Goal: Task Accomplishment & Management: Manage account settings

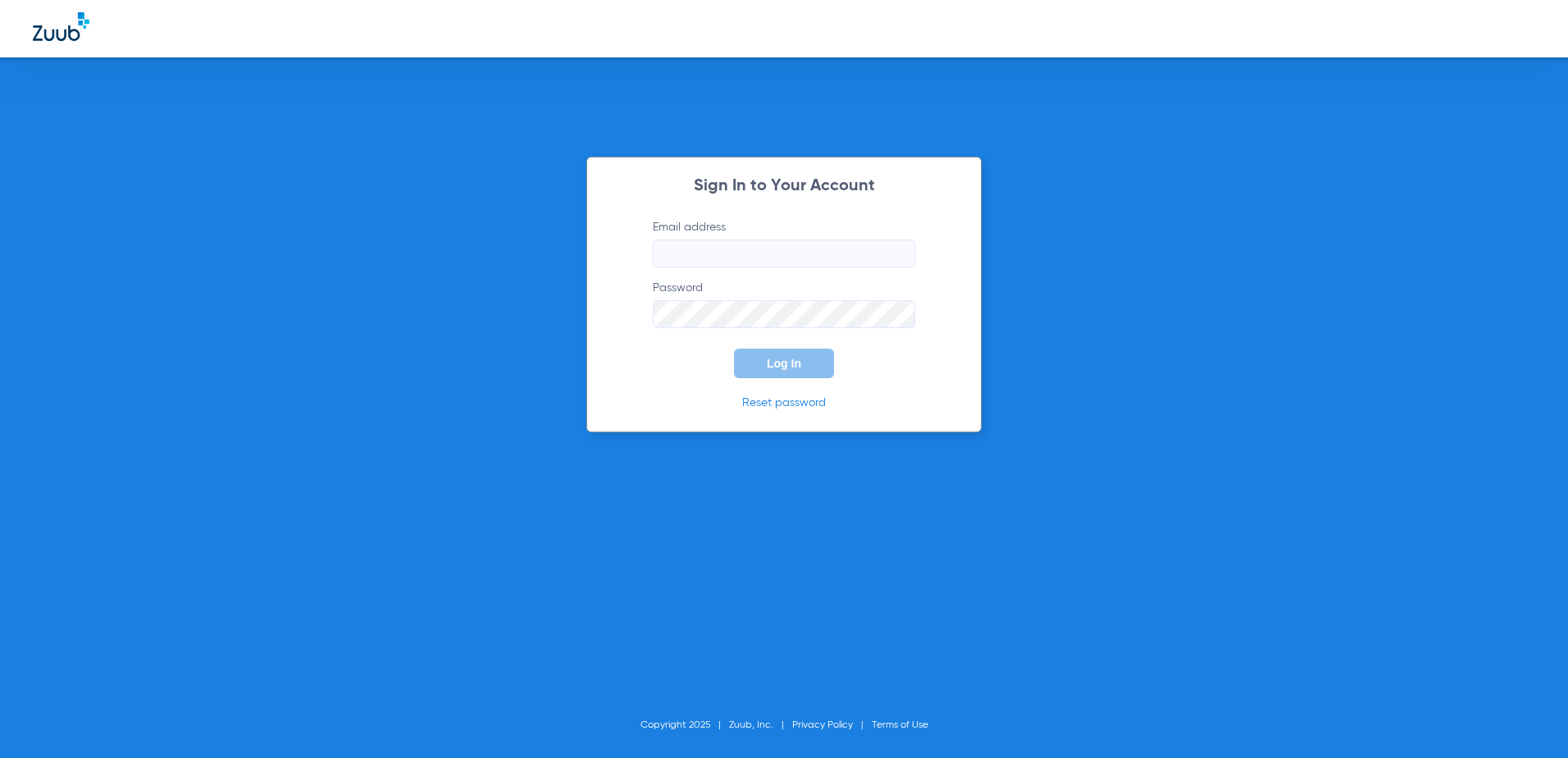
click at [827, 254] on input "Email address" at bounding box center [784, 254] width 263 height 28
drag, startPoint x: 692, startPoint y: 258, endPoint x: 704, endPoint y: 258, distance: 12.0
click at [694, 258] on input "Email address Required" at bounding box center [784, 254] width 263 height 28
paste input "[EMAIL_ADDRESS][DOMAIN_NAME]"
type input "[EMAIL_ADDRESS][DOMAIN_NAME]"
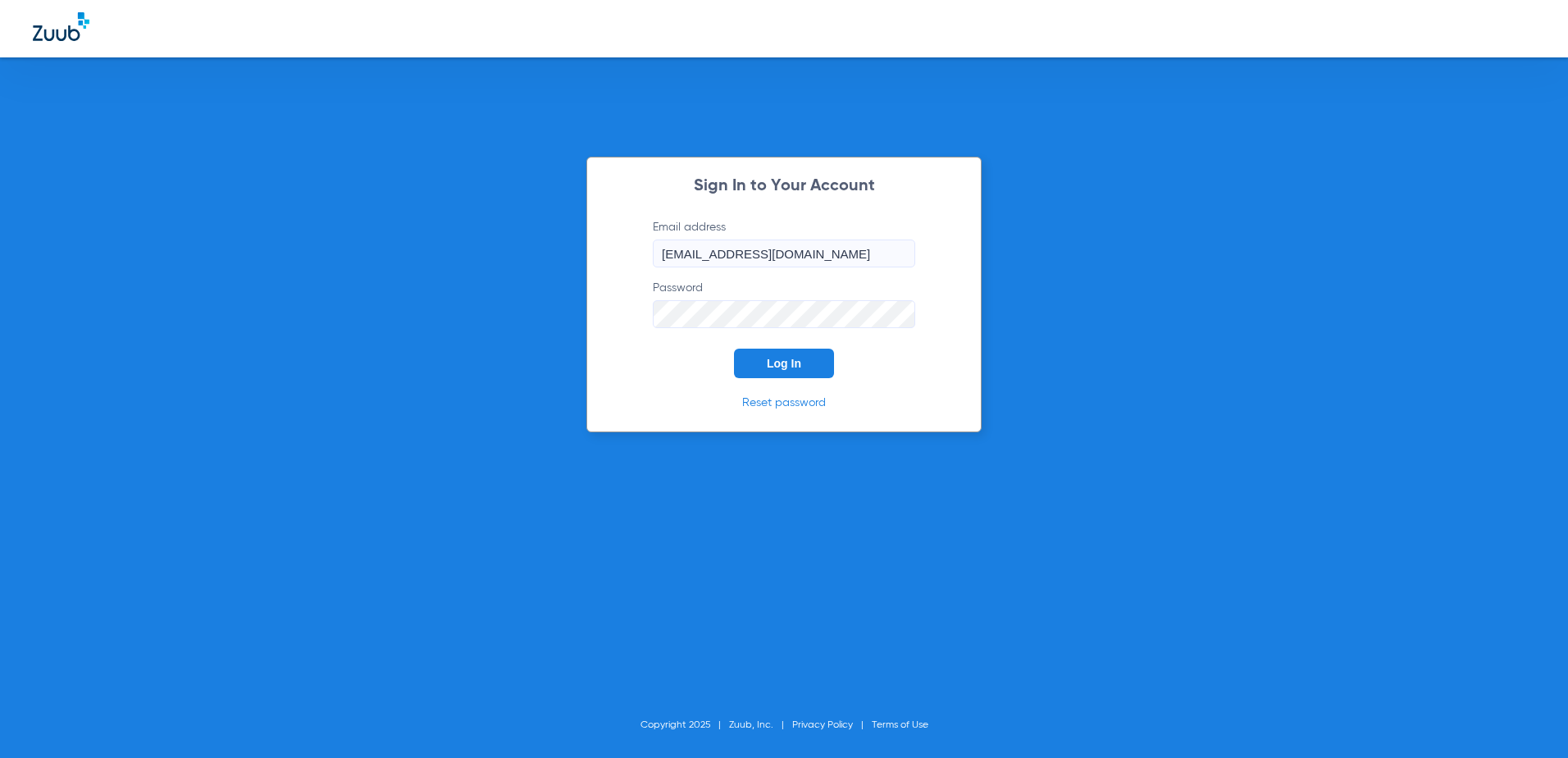
click at [775, 360] on span "Log In" at bounding box center [784, 363] width 35 height 13
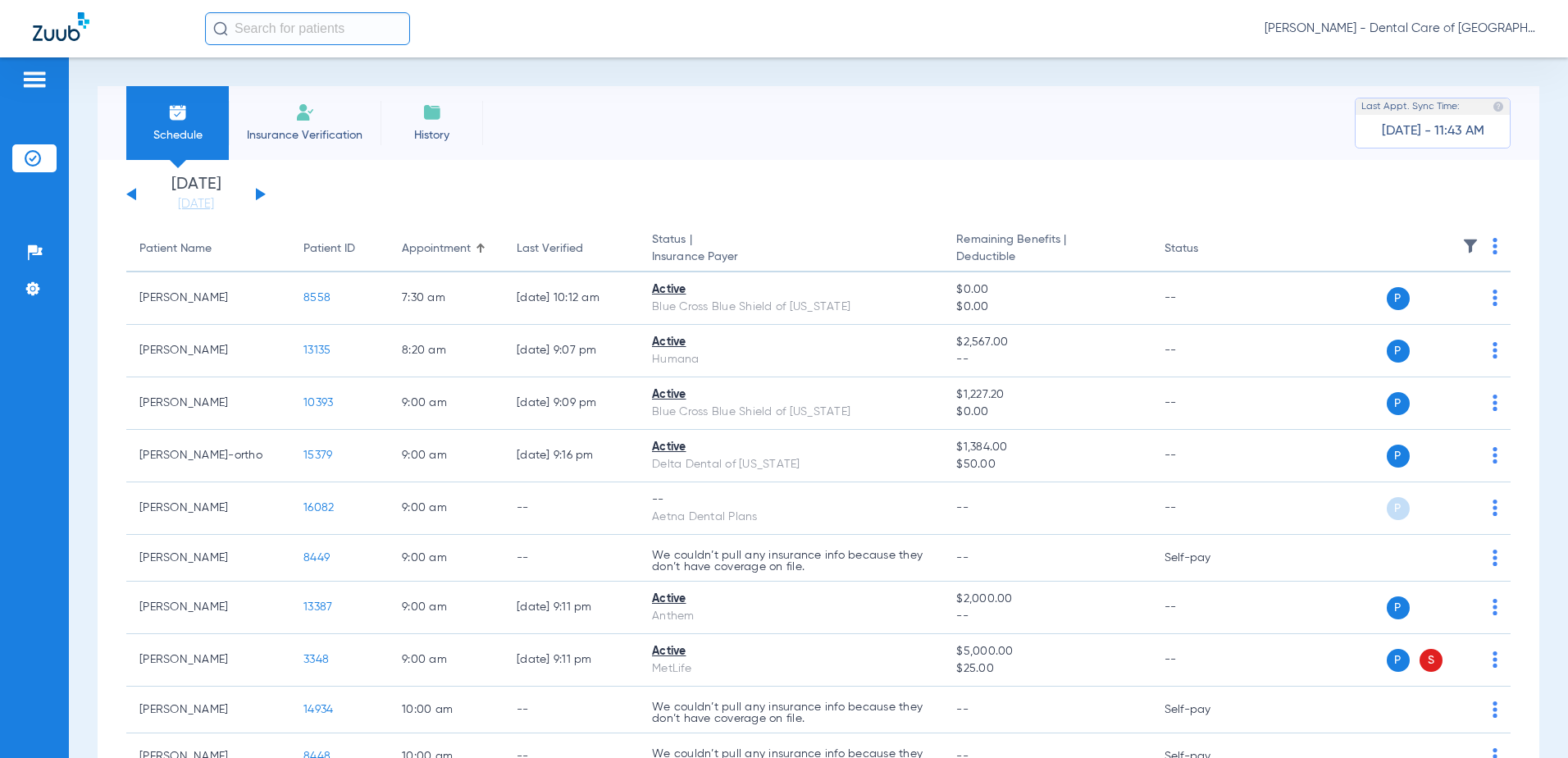
click at [1462, 31] on span "[PERSON_NAME] - Dental Care of [GEOGRAPHIC_DATA]" at bounding box center [1400, 28] width 270 height 16
click at [1496, 60] on span "Log out" at bounding box center [1487, 59] width 64 height 12
